Goal: Information Seeking & Learning: Learn about a topic

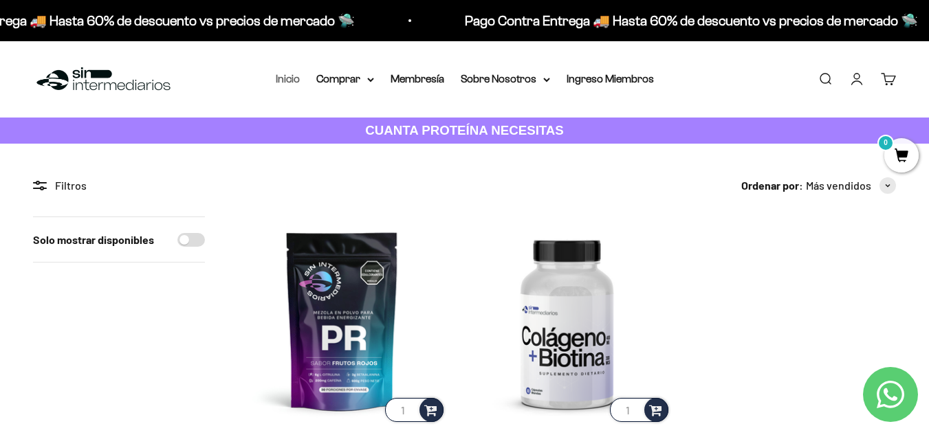
click at [298, 80] on link "Inicio" at bounding box center [288, 79] width 24 height 12
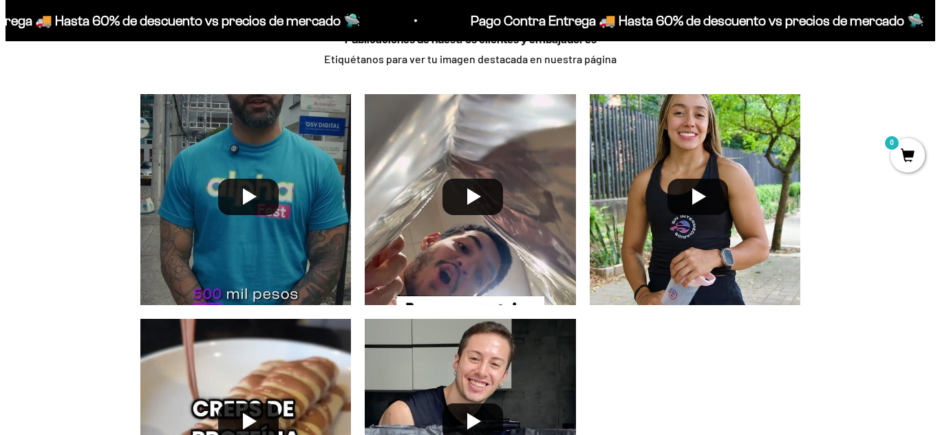
scroll to position [3439, 0]
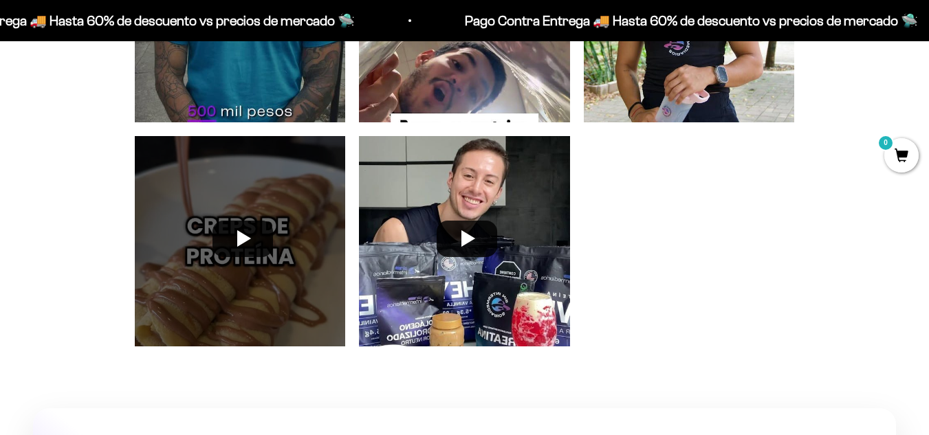
click at [278, 219] on div at bounding box center [240, 241] width 225 height 225
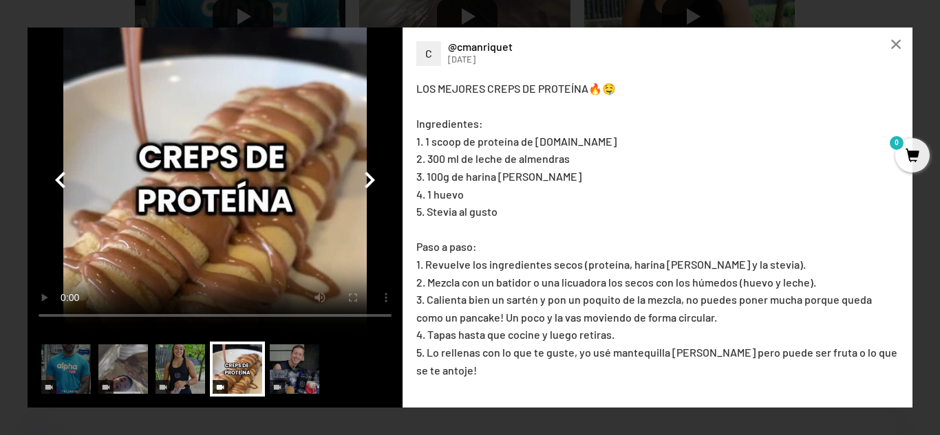
click at [213, 205] on video at bounding box center [215, 179] width 375 height 303
click at [261, 184] on video at bounding box center [215, 179] width 375 height 303
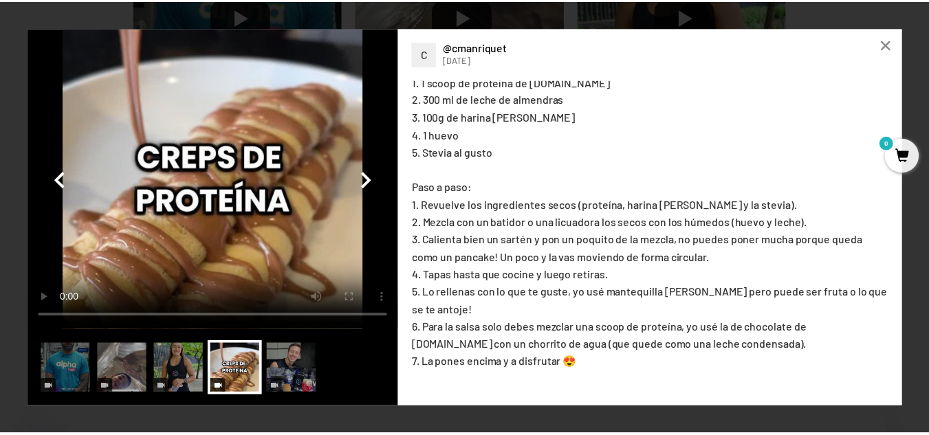
scroll to position [89, 0]
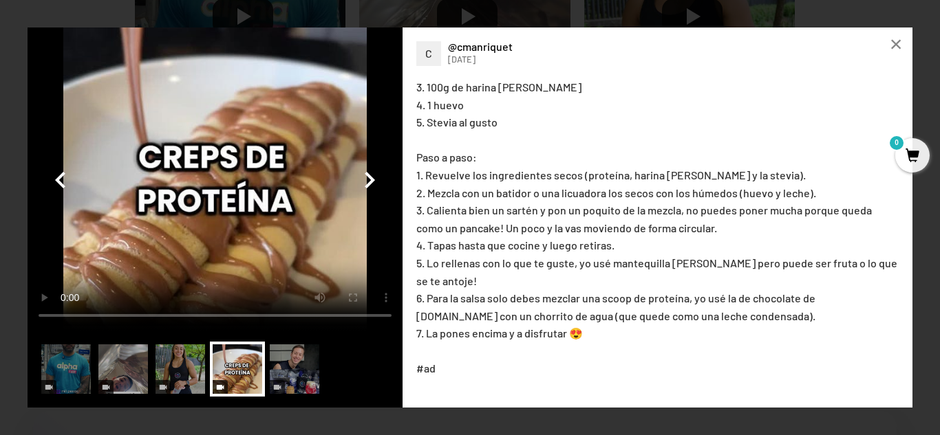
click at [356, 177] on button "button" at bounding box center [369, 179] width 33 height 33
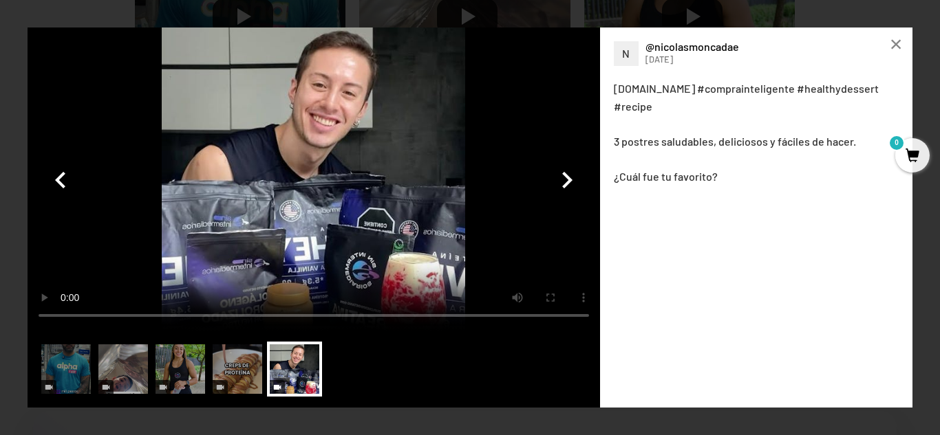
click at [66, 181] on button "button" at bounding box center [60, 179] width 33 height 33
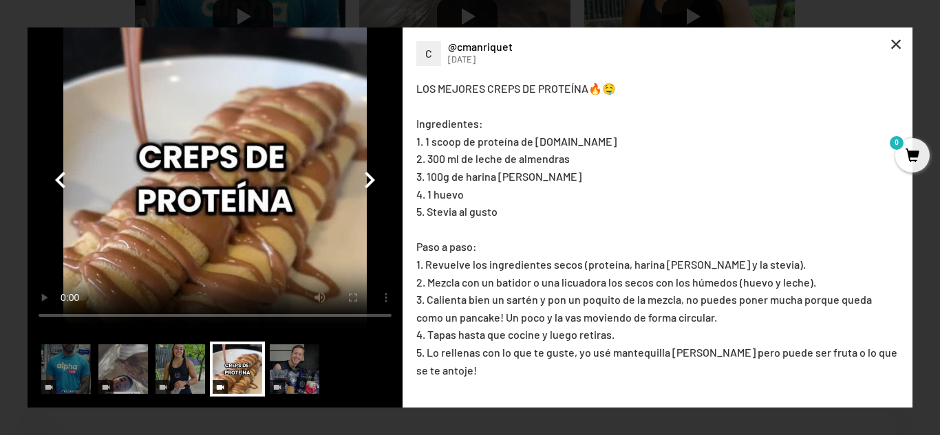
click at [884, 41] on div "×" at bounding box center [895, 44] width 33 height 33
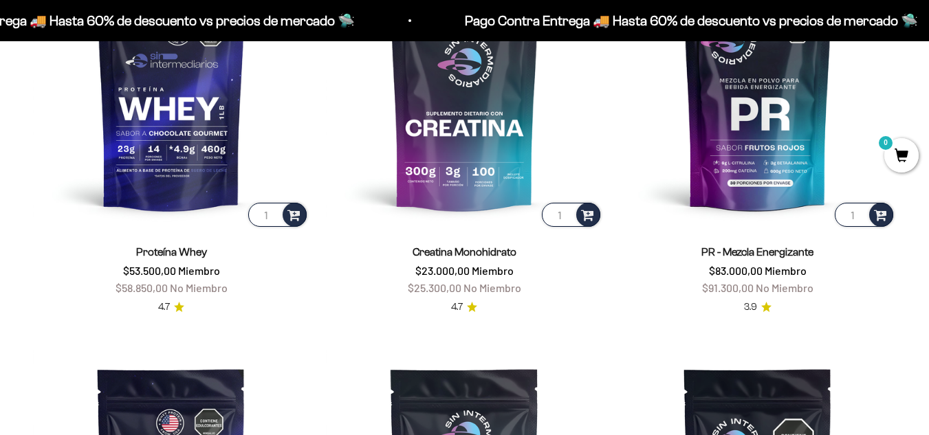
scroll to position [619, 0]
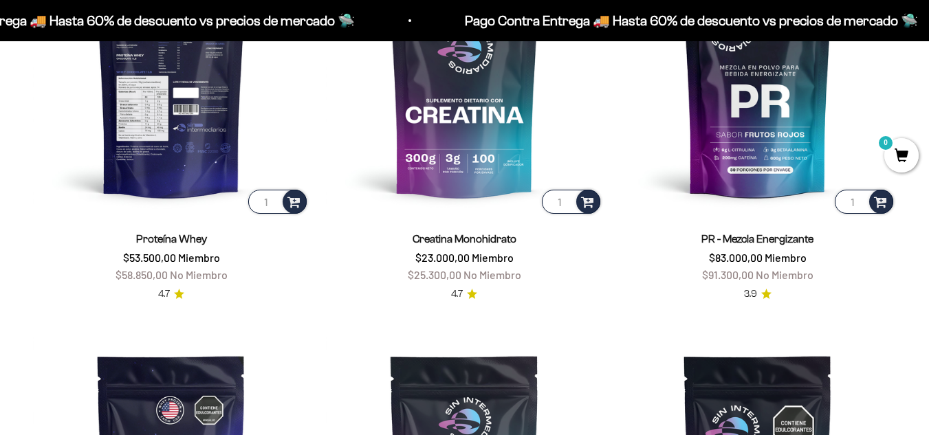
click at [206, 184] on img at bounding box center [171, 77] width 276 height 276
click at [166, 169] on img at bounding box center [171, 77] width 276 height 276
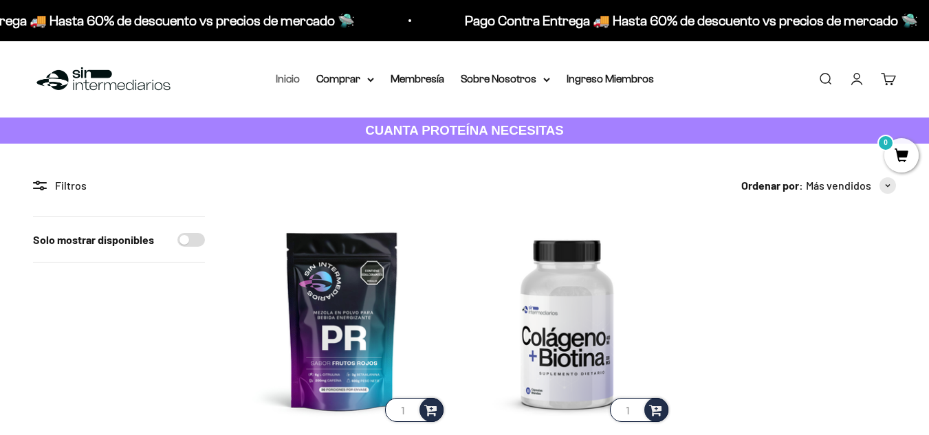
click at [285, 78] on link "Inicio" at bounding box center [288, 79] width 24 height 12
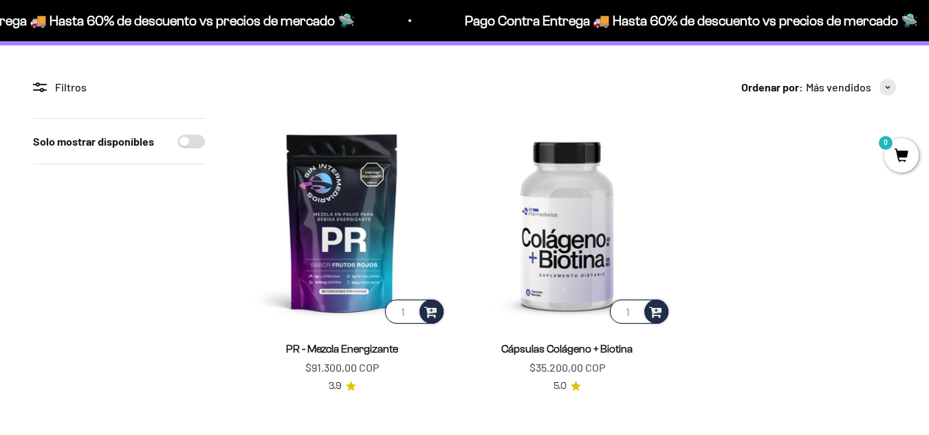
scroll to position [206, 0]
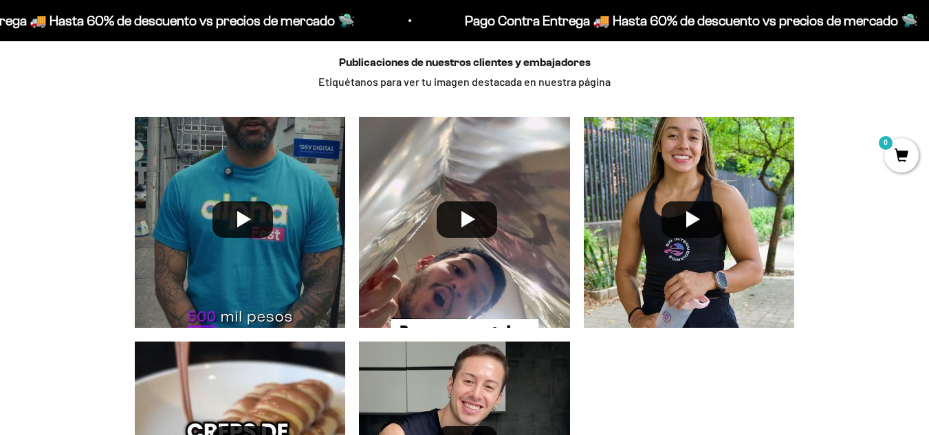
scroll to position [3576, 0]
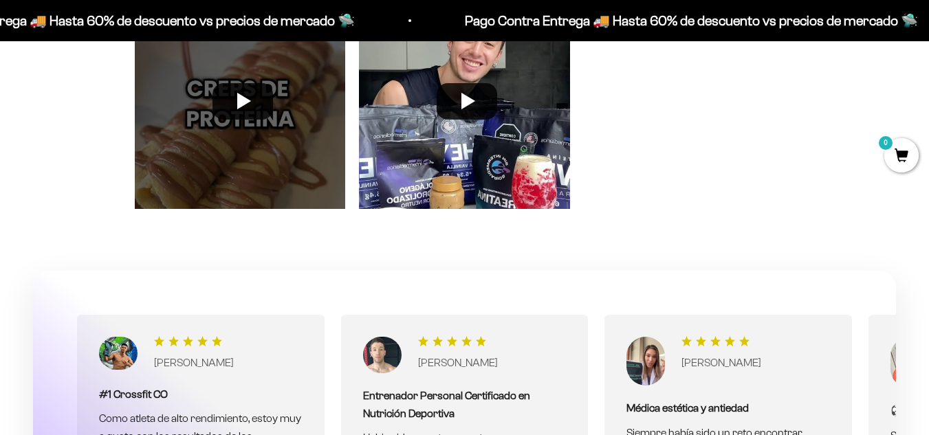
click at [251, 93] on div at bounding box center [240, 104] width 225 height 225
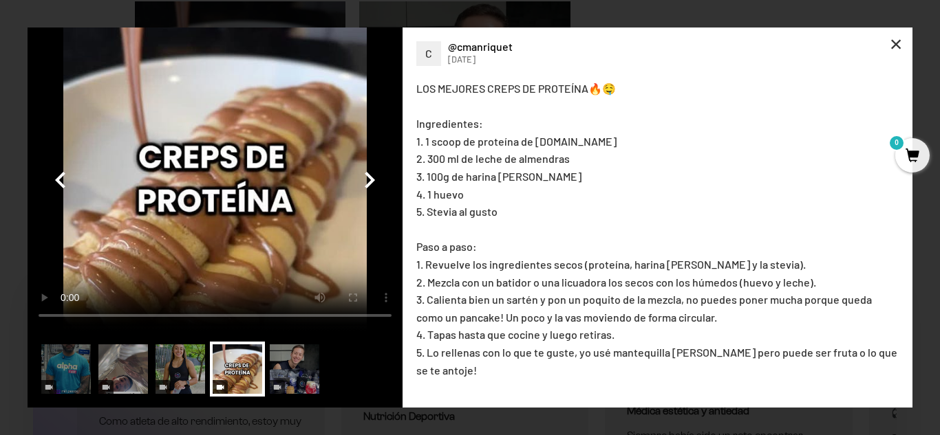
click at [892, 47] on div "×" at bounding box center [895, 44] width 33 height 33
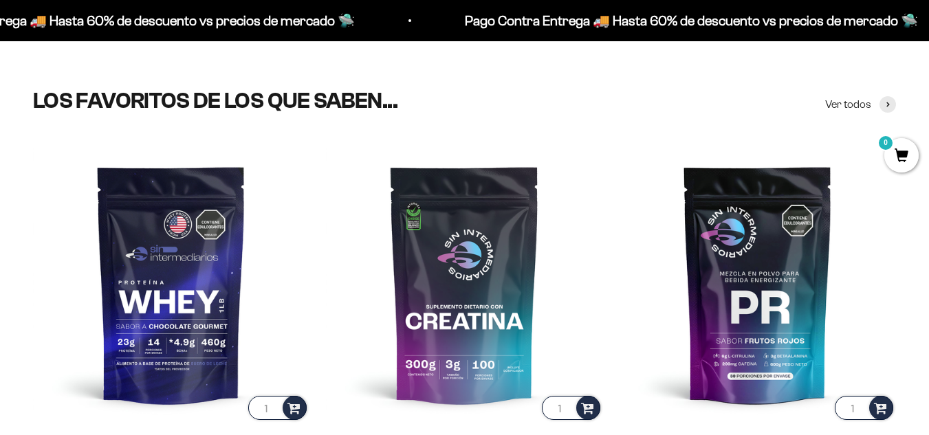
scroll to position [0, 0]
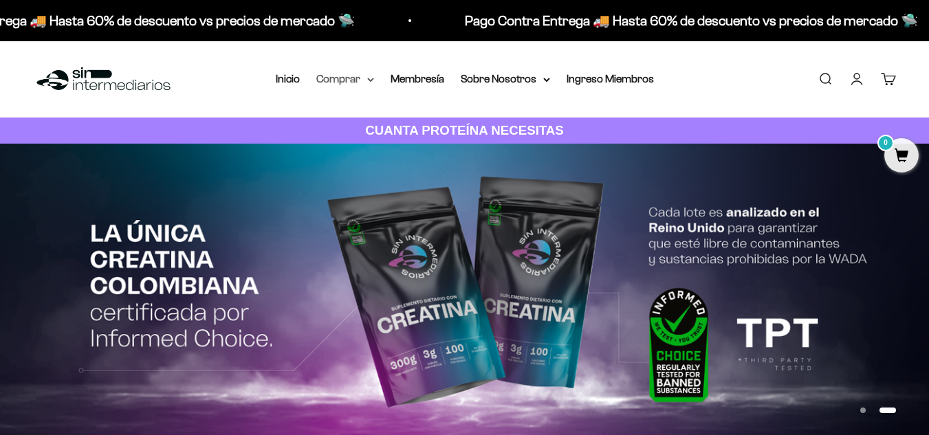
click at [365, 86] on summary "Comprar" at bounding box center [345, 79] width 58 height 18
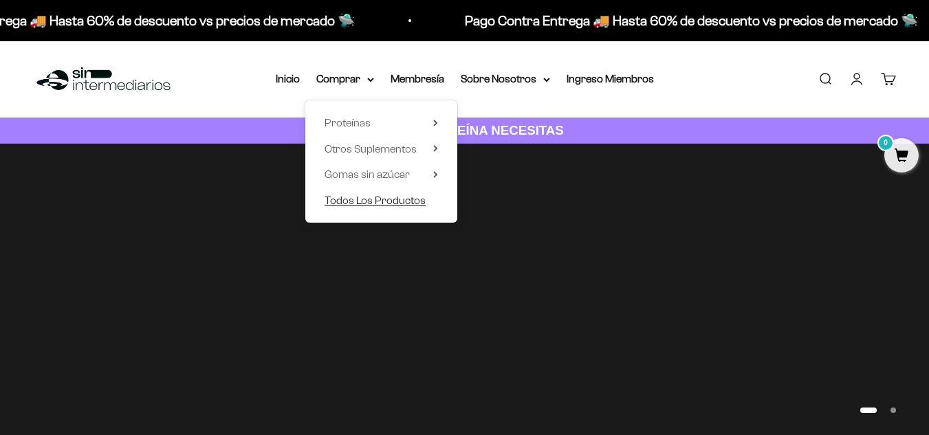
scroll to position [69, 0]
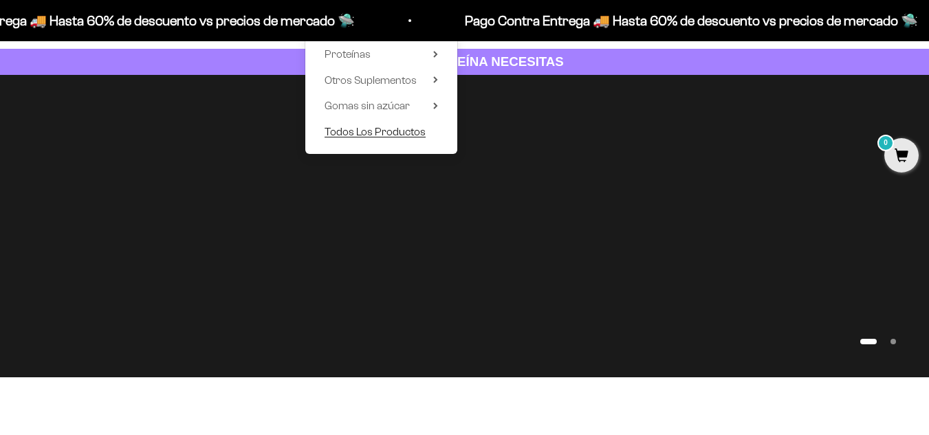
click at [384, 137] on span "Todos Los Productos" at bounding box center [375, 132] width 101 height 12
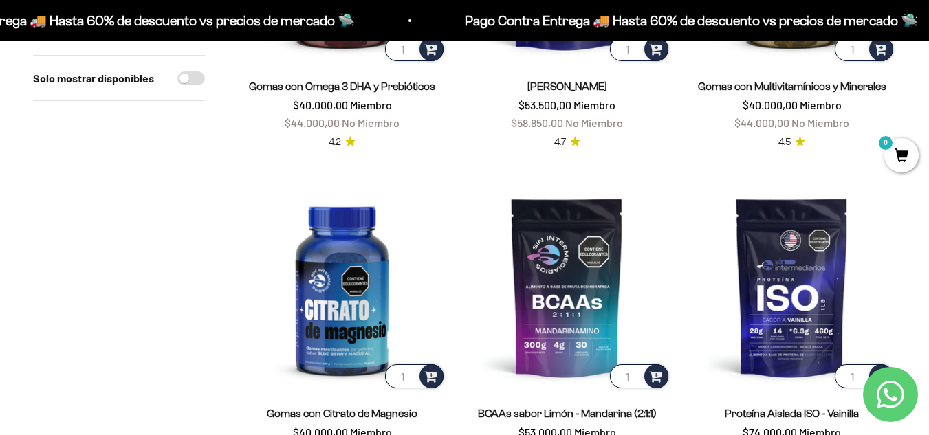
scroll to position [550, 0]
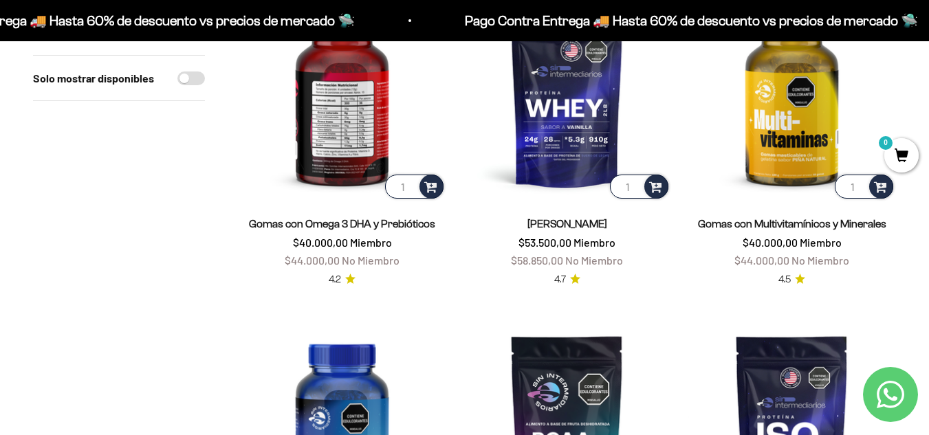
click at [333, 94] on img at bounding box center [342, 97] width 208 height 208
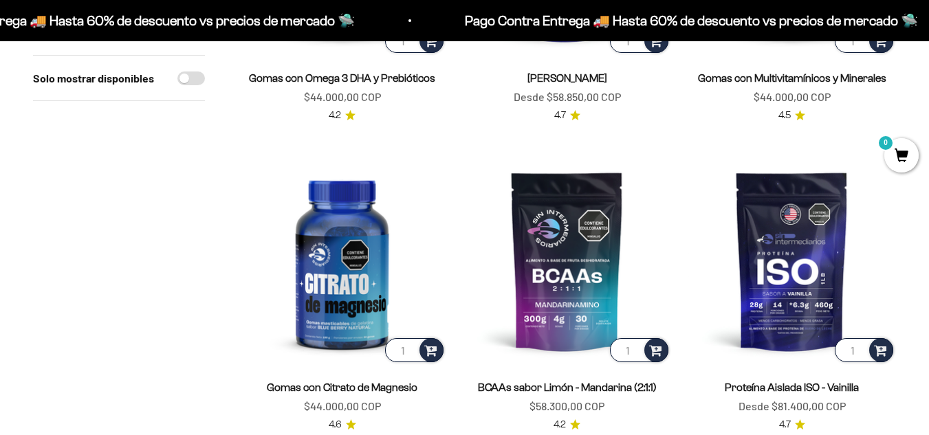
scroll to position [688, 0]
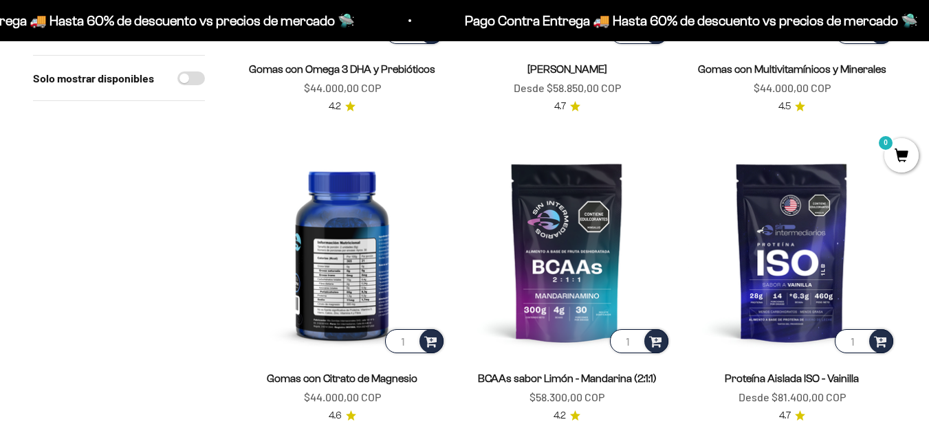
click at [363, 265] on img at bounding box center [342, 252] width 208 height 208
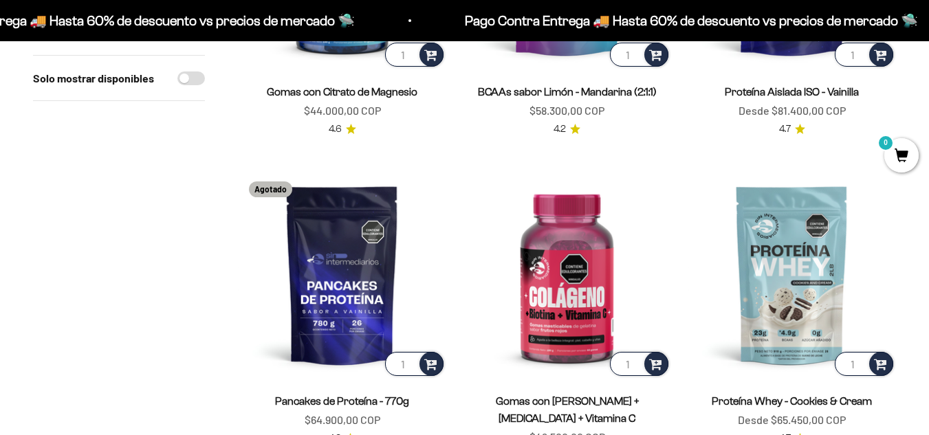
scroll to position [1100, 0]
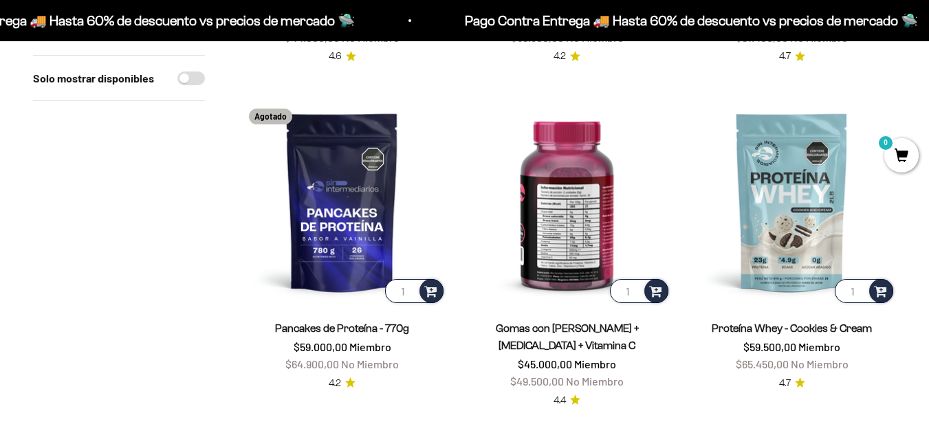
click at [558, 180] on img at bounding box center [567, 202] width 208 height 208
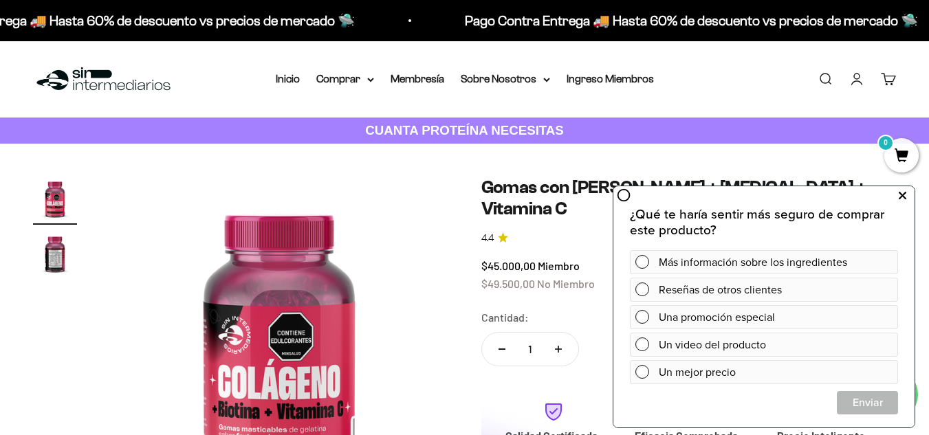
click at [899, 192] on icon at bounding box center [903, 196] width 8 height 18
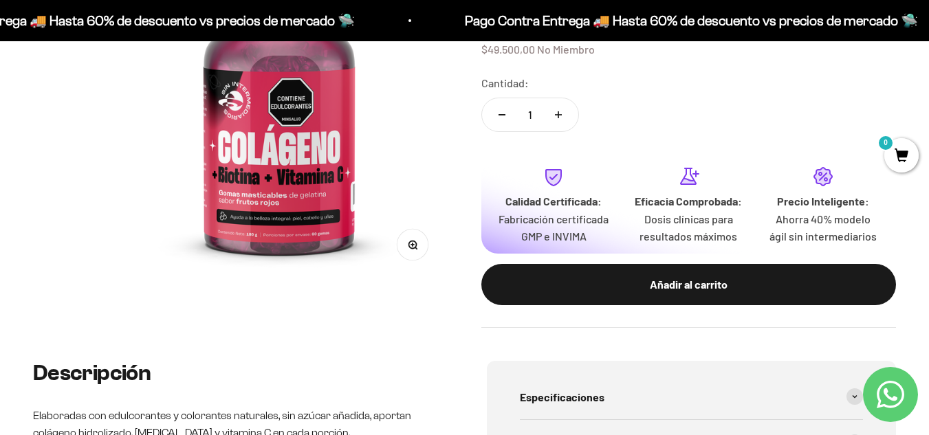
scroll to position [275, 0]
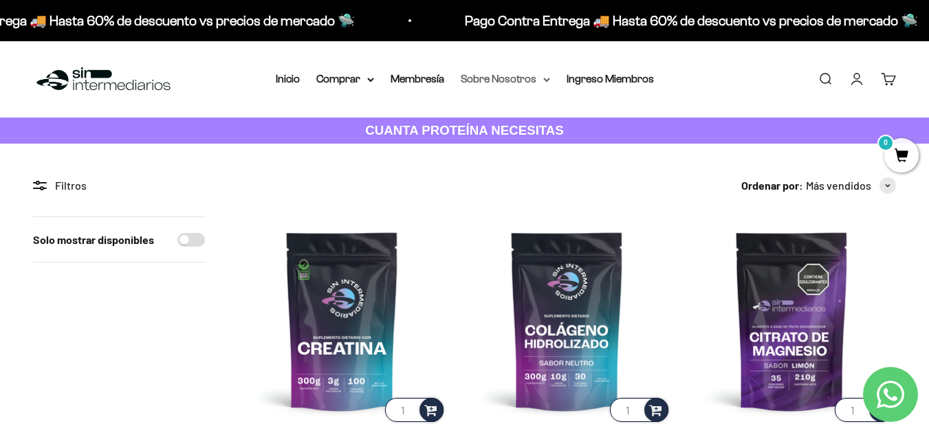
click at [480, 86] on summary "Sobre Nosotros" at bounding box center [505, 79] width 89 height 18
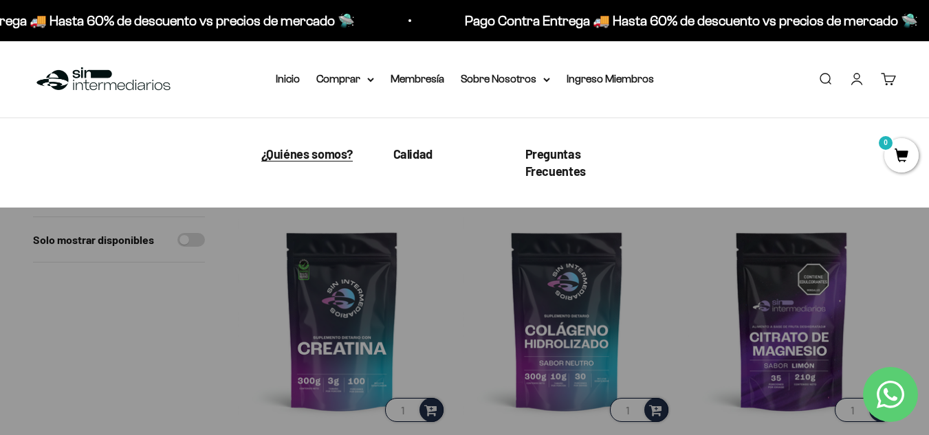
click at [321, 154] on span "¿Quiénes somos?" at bounding box center [307, 153] width 92 height 15
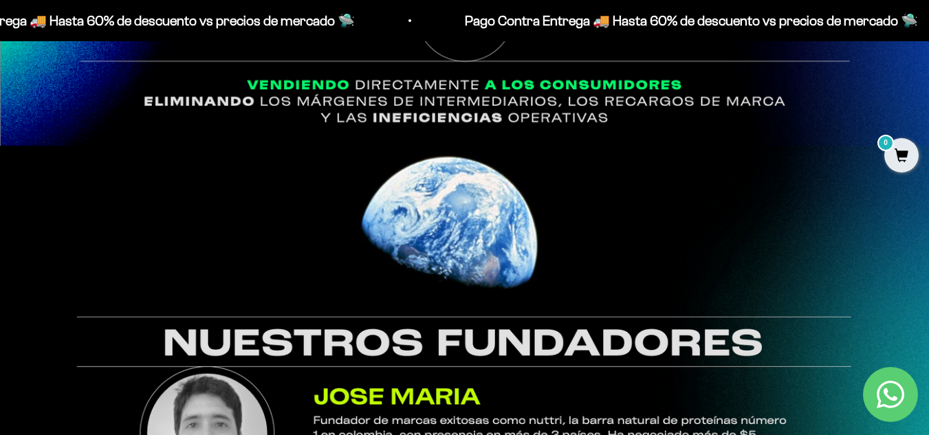
scroll to position [1105, 0]
